Goal: Task Accomplishment & Management: Manage account settings

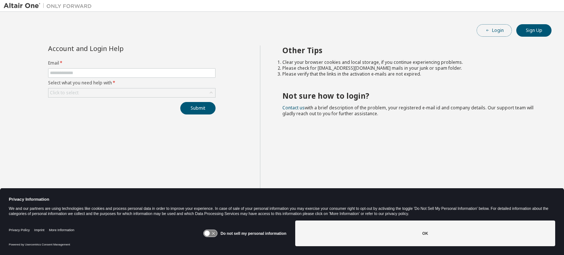
click at [498, 31] on button "Login" at bounding box center [493, 30] width 35 height 12
click at [79, 73] on input "text" at bounding box center [132, 73] width 164 height 6
click at [115, 62] on label "Email *" at bounding box center [131, 63] width 167 height 6
click at [119, 77] on span at bounding box center [131, 73] width 167 height 10
click at [115, 73] on input "text" at bounding box center [132, 73] width 164 height 6
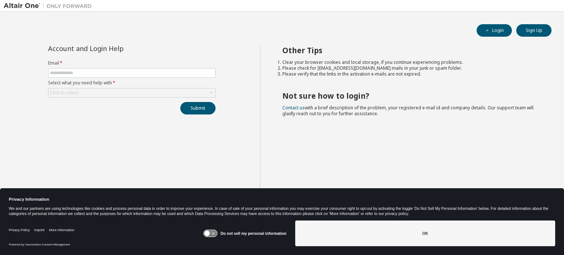
click at [92, 80] on label "Select what you need help with *" at bounding box center [131, 83] width 167 height 6
click at [94, 75] on span at bounding box center [131, 73] width 167 height 10
click at [94, 73] on input "text" at bounding box center [132, 73] width 164 height 6
type input "**********"
click at [114, 95] on div "Click to select" at bounding box center [131, 92] width 167 height 9
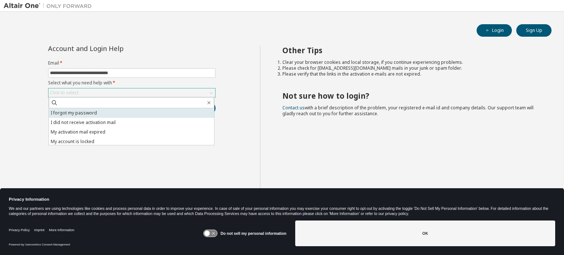
click at [102, 110] on li "I forgot my password" at bounding box center [131, 113] width 165 height 10
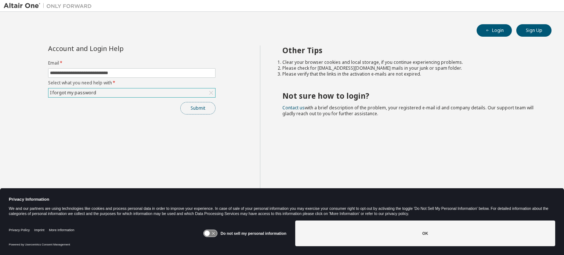
click at [198, 107] on button "Submit" at bounding box center [197, 108] width 35 height 12
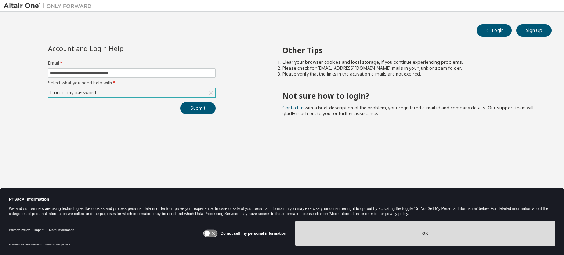
click at [437, 237] on button "OK" at bounding box center [425, 234] width 260 height 26
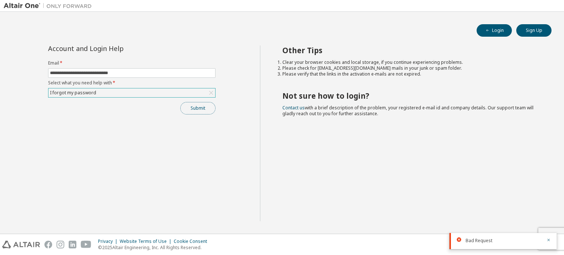
click at [186, 110] on button "Submit" at bounding box center [197, 108] width 35 height 12
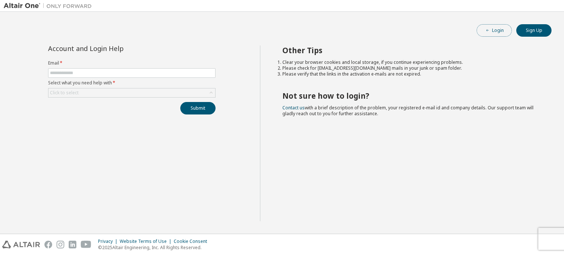
click at [489, 33] on span "button" at bounding box center [487, 31] width 6 height 6
click at [135, 69] on span at bounding box center [131, 73] width 167 height 10
click at [138, 73] on input "text" at bounding box center [132, 73] width 164 height 6
click at [71, 69] on span "******" at bounding box center [131, 73] width 167 height 10
click at [75, 77] on span "******" at bounding box center [131, 73] width 167 height 10
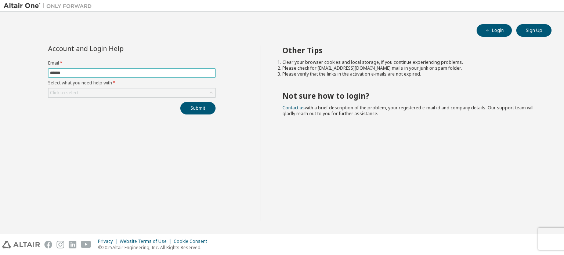
click at [70, 73] on input "******" at bounding box center [132, 73] width 164 height 6
type input "**********"
click at [103, 93] on div "Click to select" at bounding box center [131, 92] width 167 height 9
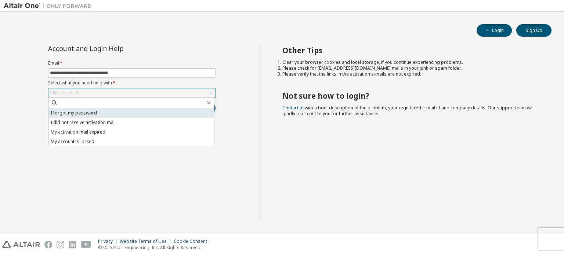
click at [100, 113] on li "I forgot my password" at bounding box center [131, 113] width 165 height 10
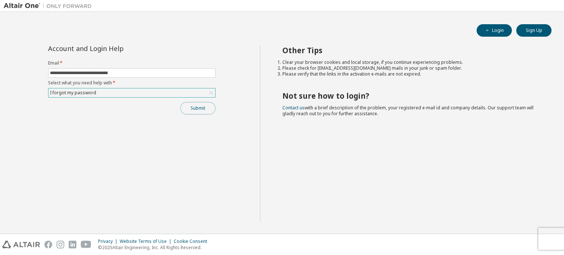
click at [212, 107] on button "Submit" at bounding box center [197, 108] width 35 height 12
drag, startPoint x: 539, startPoint y: 238, endPoint x: 382, endPoint y: 199, distance: 162.5
click at [382, 199] on body "**********" at bounding box center [282, 127] width 564 height 255
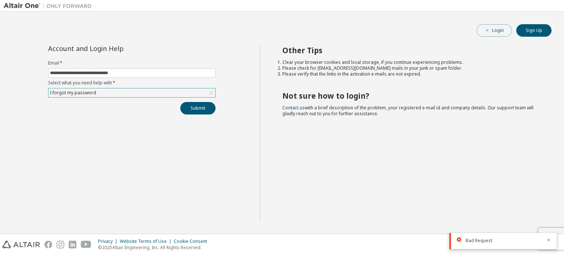
click at [493, 25] on button "Login" at bounding box center [493, 30] width 35 height 12
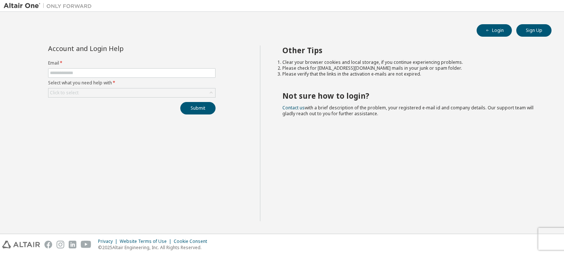
click at [72, 67] on form "Email * Select what you need help with * Click to select" at bounding box center [131, 78] width 167 height 37
click at [79, 73] on input "text" at bounding box center [132, 73] width 164 height 6
click at [156, 72] on input "text" at bounding box center [132, 73] width 164 height 6
click at [346, 62] on li "Clear your browser cookies and local storage, if you continue experiencing prob…" at bounding box center [410, 62] width 256 height 6
drag, startPoint x: 303, startPoint y: 61, endPoint x: 352, endPoint y: 64, distance: 49.2
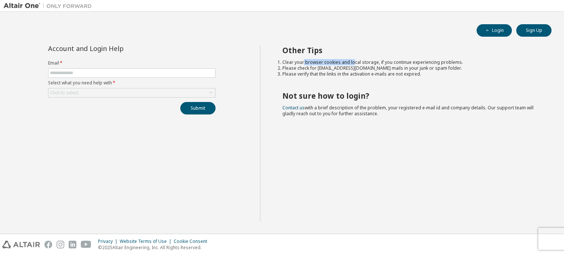
click at [352, 64] on li "Clear your browser cookies and local storage, if you continue experiencing prob…" at bounding box center [410, 62] width 256 height 6
